Goal: Find specific page/section: Find specific page/section

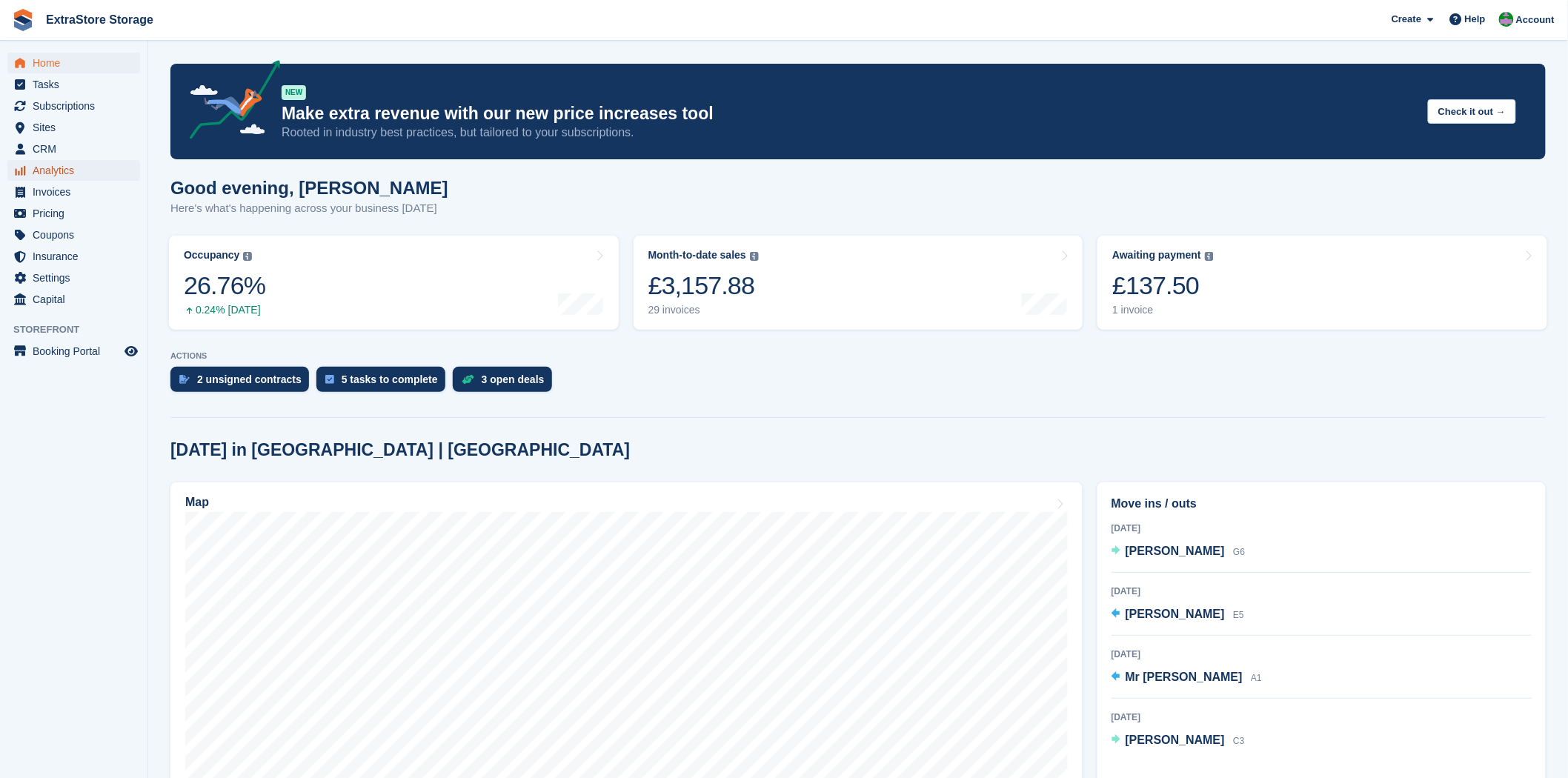
click at [55, 164] on span "Analytics" at bounding box center [77, 171] width 89 height 21
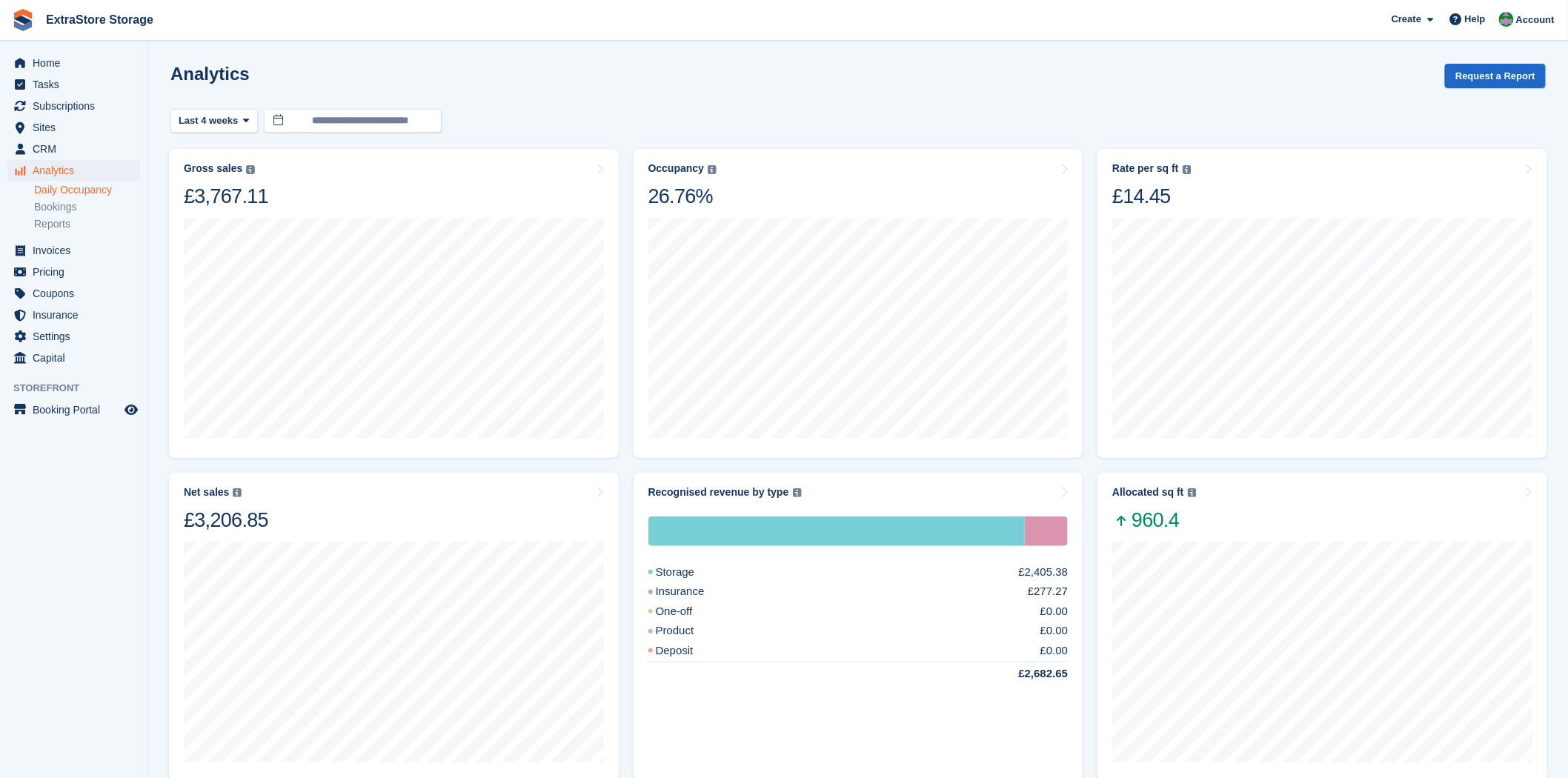
click at [67, 197] on li "Daily Occupancy" at bounding box center [91, 190] width 113 height 15
click at [91, 193] on link "Daily Occupancy" at bounding box center [87, 190] width 106 height 14
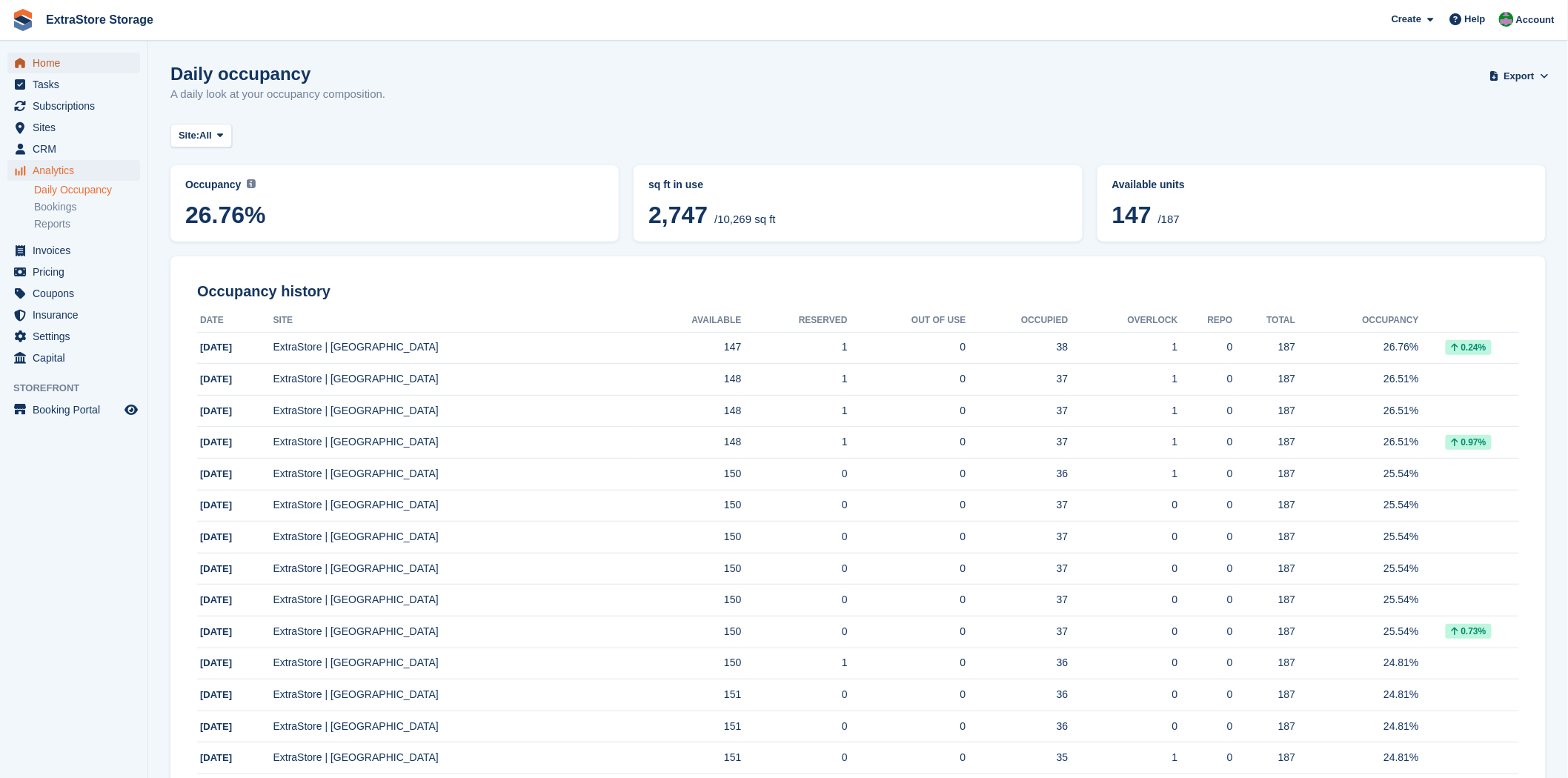
click at [48, 68] on span "Home" at bounding box center [77, 63] width 89 height 21
